Goal: Task Accomplishment & Management: Manage account settings

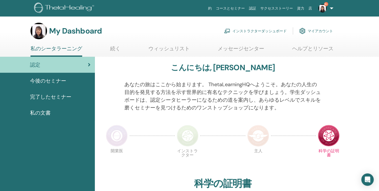
click at [262, 30] on link "インストラクターダッシュボード" at bounding box center [255, 30] width 63 height 11
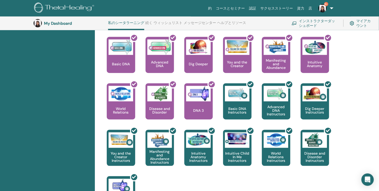
scroll to position [169, 0]
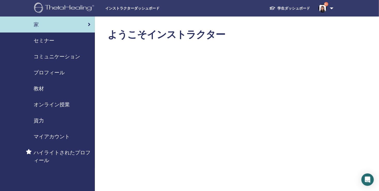
click at [40, 41] on span "セミナー" at bounding box center [44, 41] width 21 height 8
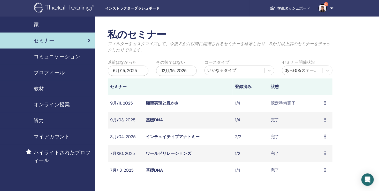
click at [162, 102] on link "願望実現と豊かさ" at bounding box center [162, 103] width 33 height 5
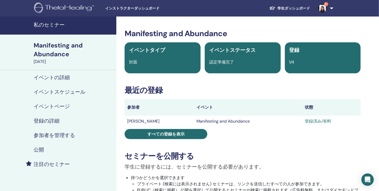
click at [61, 137] on h4 "参加者を管理する" at bounding box center [54, 135] width 41 height 6
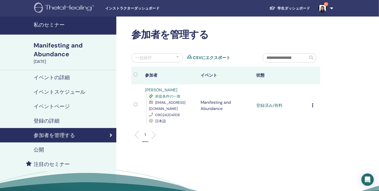
click at [313, 106] on icon at bounding box center [313, 105] width 2 height 4
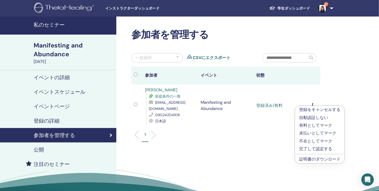
click at [315, 151] on p "完了して認定する" at bounding box center [319, 149] width 41 height 6
